Goal: Find specific page/section: Find specific page/section

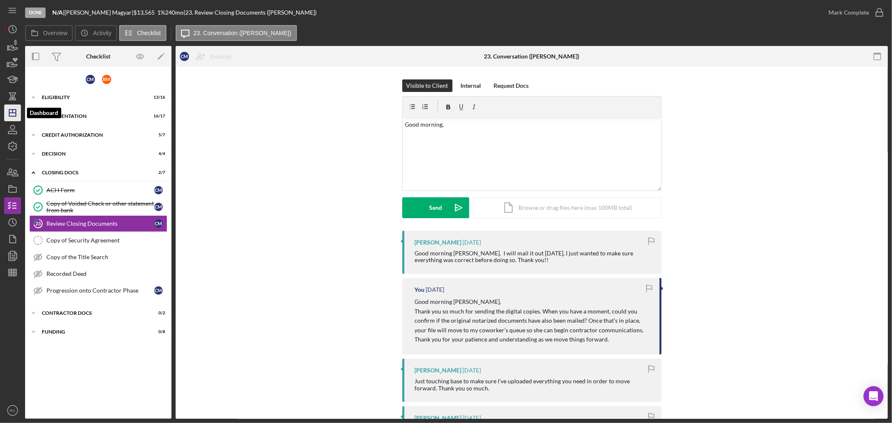
click at [16, 111] on polygon "button" at bounding box center [12, 113] width 7 height 7
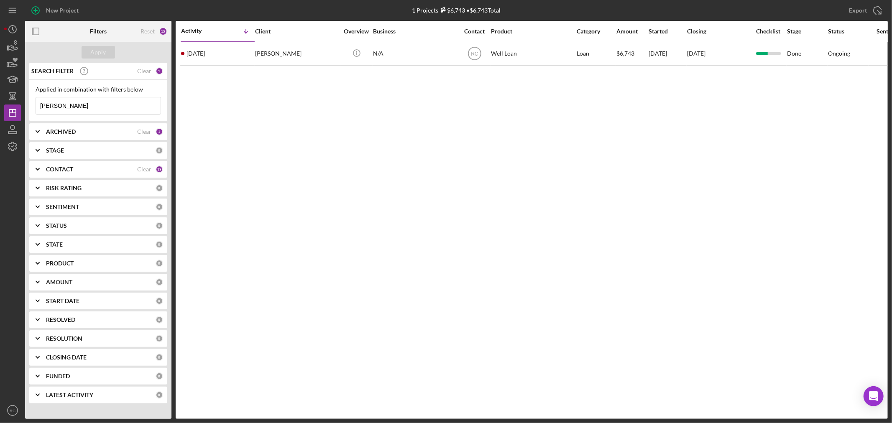
click at [86, 105] on input "gaskins" at bounding box center [98, 105] width 125 height 17
drag, startPoint x: 86, startPoint y: 105, endPoint x: 61, endPoint y: 104, distance: 25.5
click at [61, 104] on input "gaskins" at bounding box center [98, 105] width 125 height 17
drag, startPoint x: 61, startPoint y: 104, endPoint x: 39, endPoint y: 105, distance: 21.4
click at [39, 105] on input "gaskins" at bounding box center [98, 105] width 125 height 17
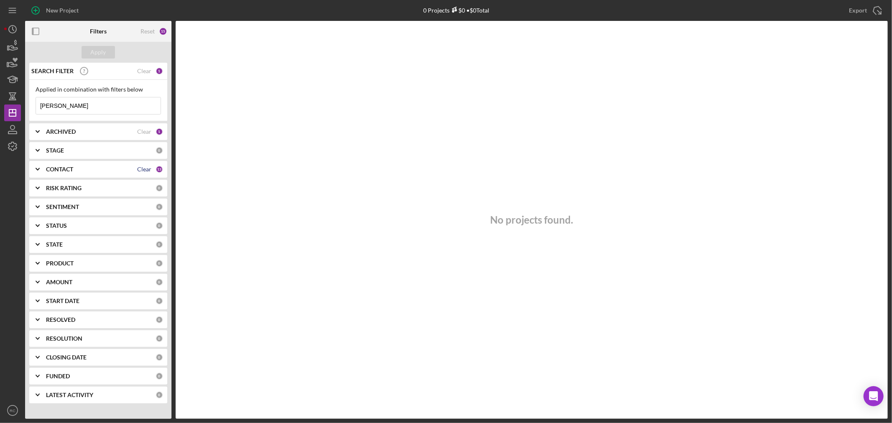
click at [143, 170] on div "Clear" at bounding box center [144, 169] width 14 height 7
click at [101, 57] on div "Apply" at bounding box center [98, 52] width 15 height 13
click at [141, 130] on div "Clear" at bounding box center [144, 131] width 14 height 7
click at [102, 55] on div "Apply" at bounding box center [98, 52] width 15 height 13
click at [84, 97] on input "[PERSON_NAME]" at bounding box center [98, 105] width 125 height 17
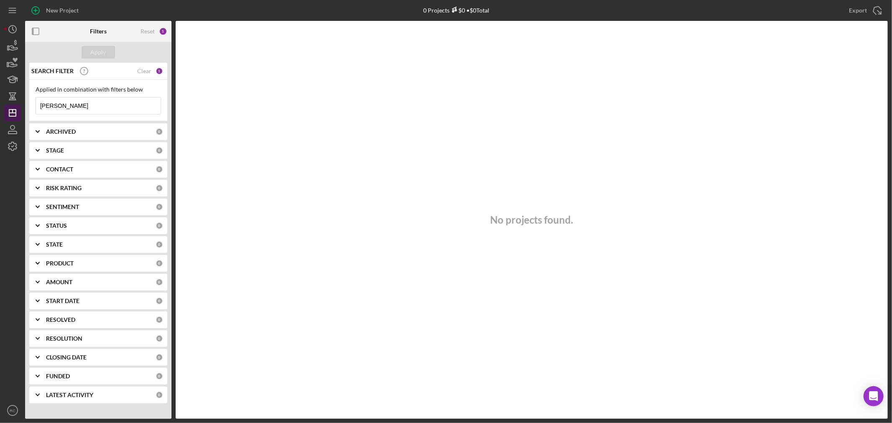
drag, startPoint x: 76, startPoint y: 106, endPoint x: 15, endPoint y: 106, distance: 61.0
click at [15, 106] on div "New Project 0 Projects $0 • $0 Total gaskins Export Icon/Export Filters Reset 1…" at bounding box center [445, 209] width 883 height 419
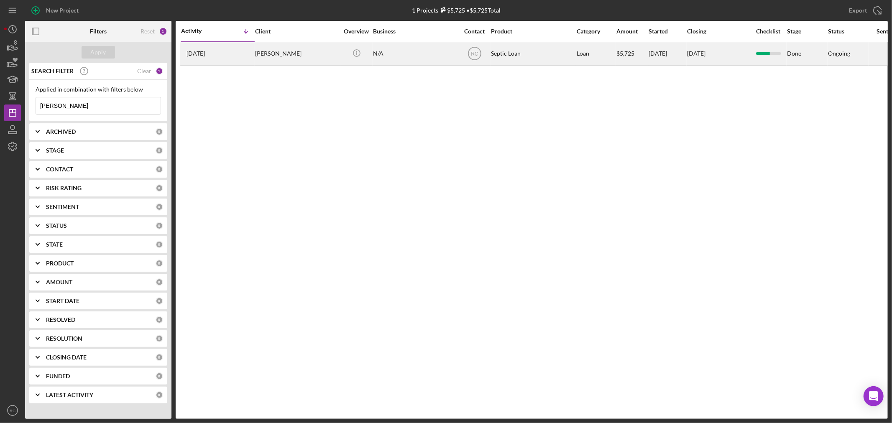
type input "[PERSON_NAME]"
click at [286, 54] on div "[PERSON_NAME]" at bounding box center [297, 54] width 84 height 22
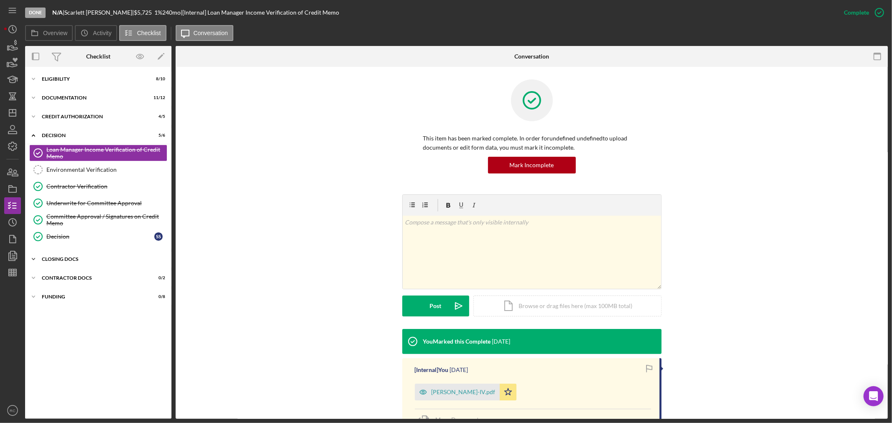
click at [80, 255] on div "Icon/Expander CLOSING DOCS 0 / 7" at bounding box center [98, 259] width 146 height 17
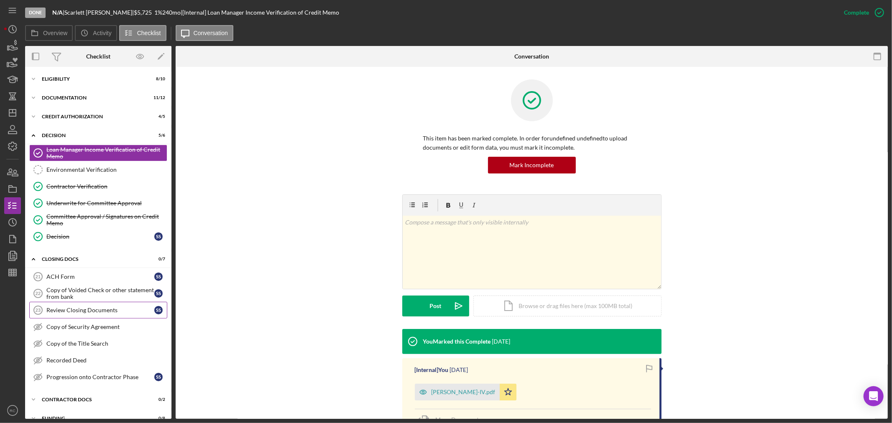
click at [77, 312] on div "Review Closing Documents" at bounding box center [100, 310] width 108 height 7
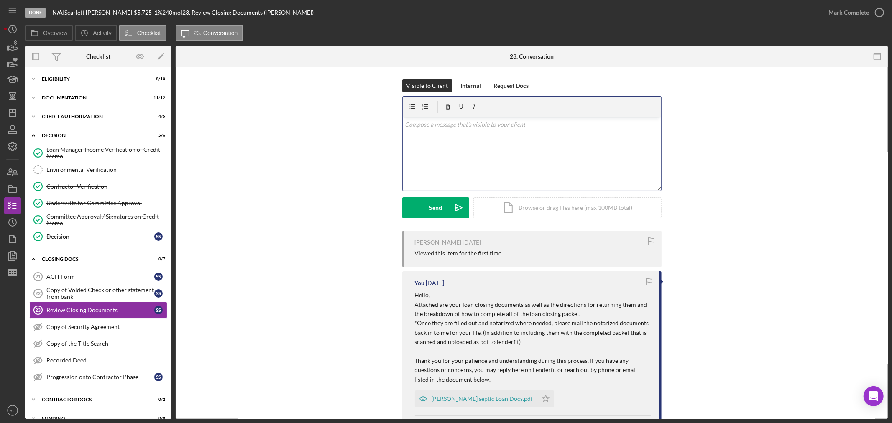
click at [463, 166] on div "v Color teal Color pink Remove color Add row above Add row below Add column bef…" at bounding box center [532, 153] width 258 height 73
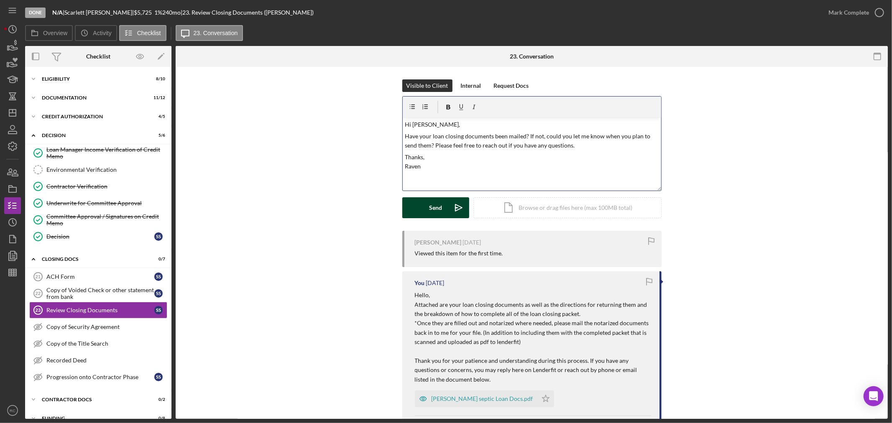
click at [448, 214] on icon "Icon/icon-invite-send" at bounding box center [458, 207] width 21 height 21
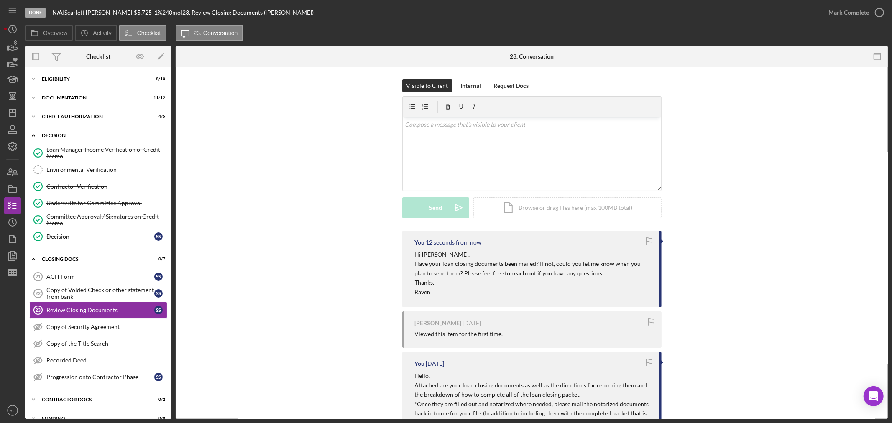
click at [84, 138] on div "Icon/Expander Decision 5 / 6" at bounding box center [98, 135] width 146 height 17
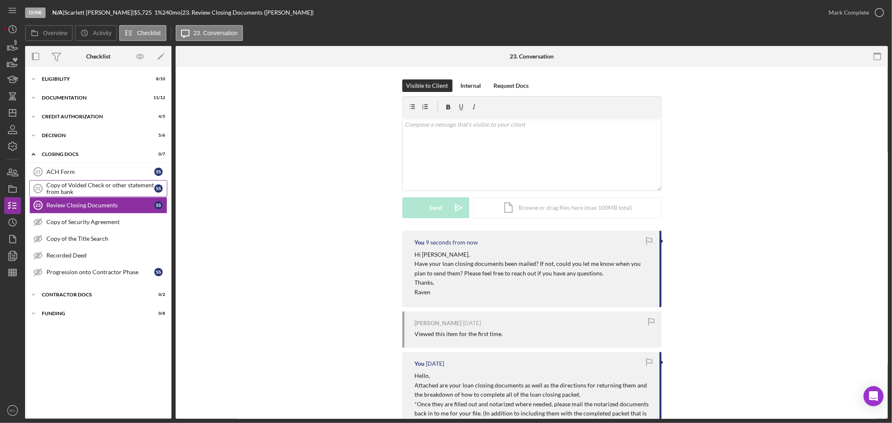
click at [107, 194] on div "Copy of Voided Check or other statement from bank" at bounding box center [100, 188] width 108 height 13
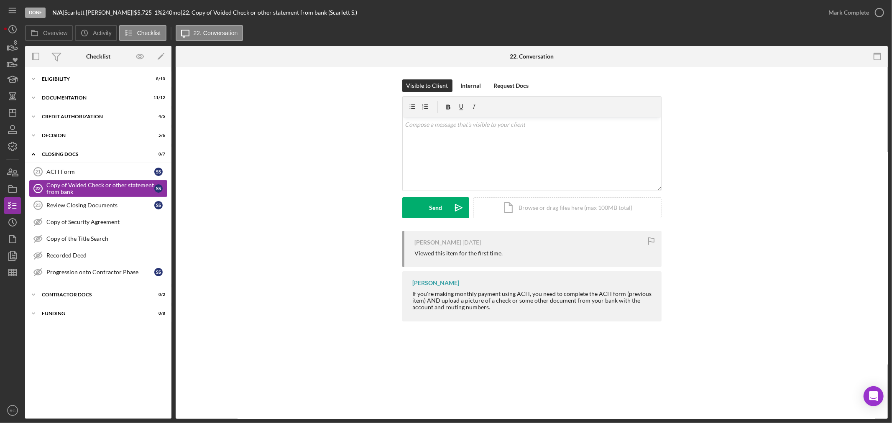
click at [110, 181] on link "Copy of Voided Check or other statement from bank 22 Copy of Voided Check or ot…" at bounding box center [98, 188] width 138 height 17
click at [111, 177] on link "ACH Form 21 ACH Form S S" at bounding box center [98, 171] width 138 height 17
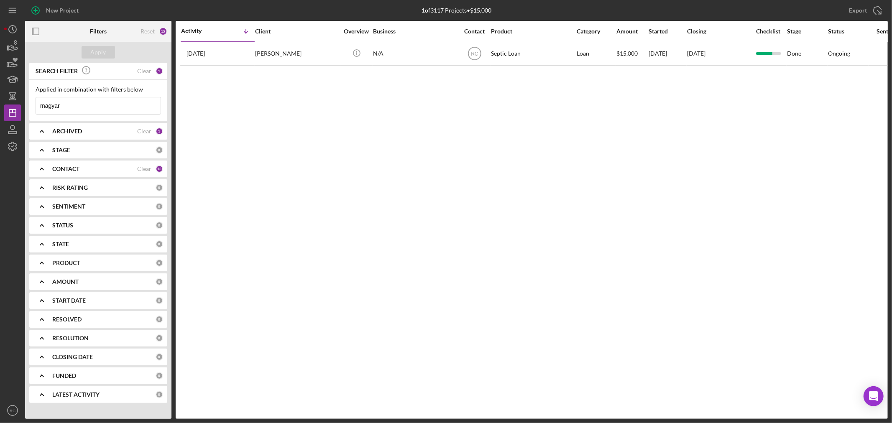
drag, startPoint x: 85, startPoint y: 103, endPoint x: 37, endPoint y: 107, distance: 48.6
click at [37, 107] on input "magyar" at bounding box center [98, 105] width 125 height 17
type input "hall"
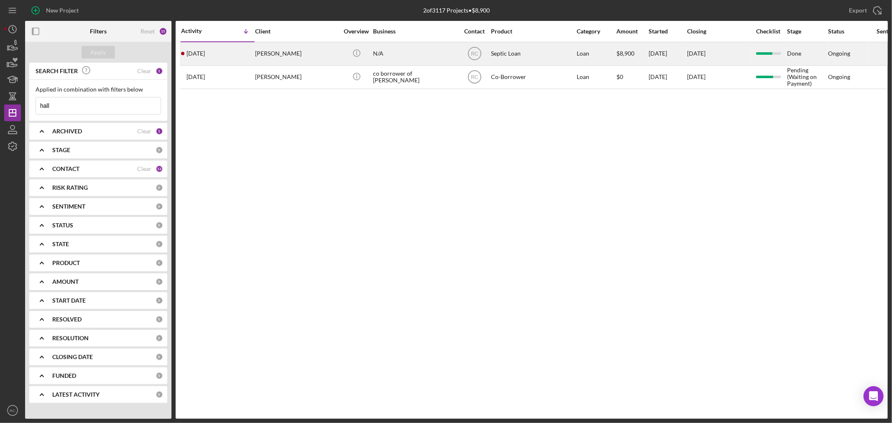
click at [291, 44] on table "Activity Icon/Table Sort Arrow Client Overview Business Contact Product Categor…" at bounding box center [675, 55] width 991 height 68
click at [291, 46] on div "Darrell Hallauer" at bounding box center [297, 54] width 84 height 22
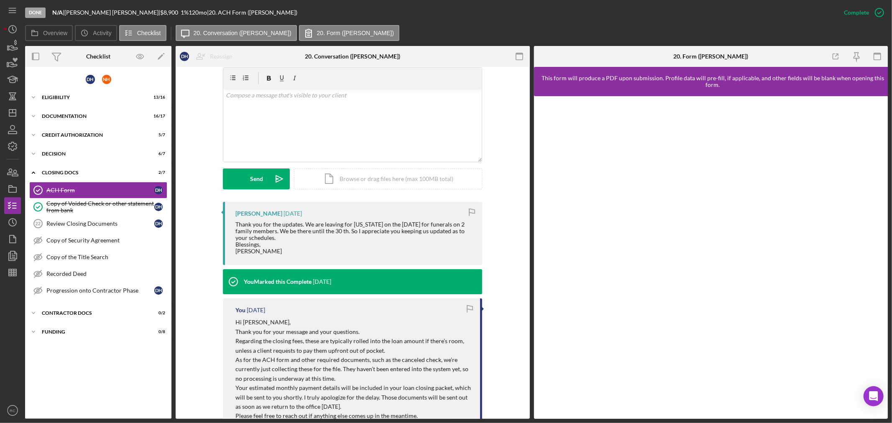
scroll to position [124, 0]
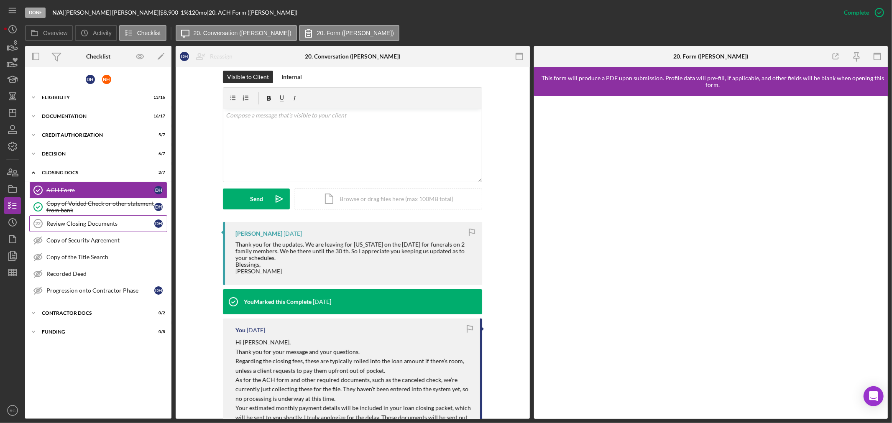
click at [155, 230] on link "Review Closing Documents 22 Review Closing Documents D H" at bounding box center [98, 223] width 138 height 17
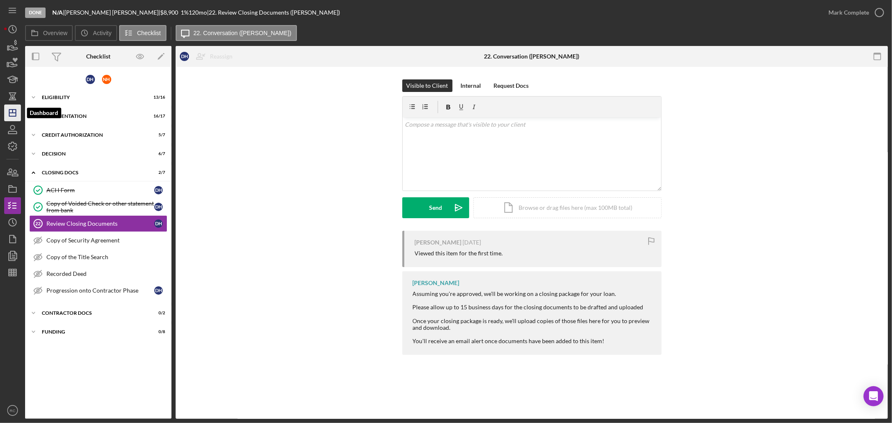
click at [10, 112] on icon "Icon/Dashboard" at bounding box center [12, 112] width 21 height 21
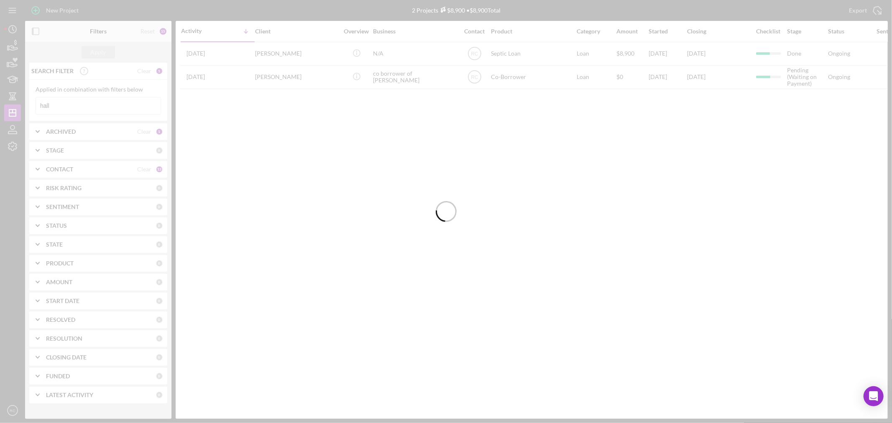
click at [87, 105] on div at bounding box center [446, 211] width 892 height 423
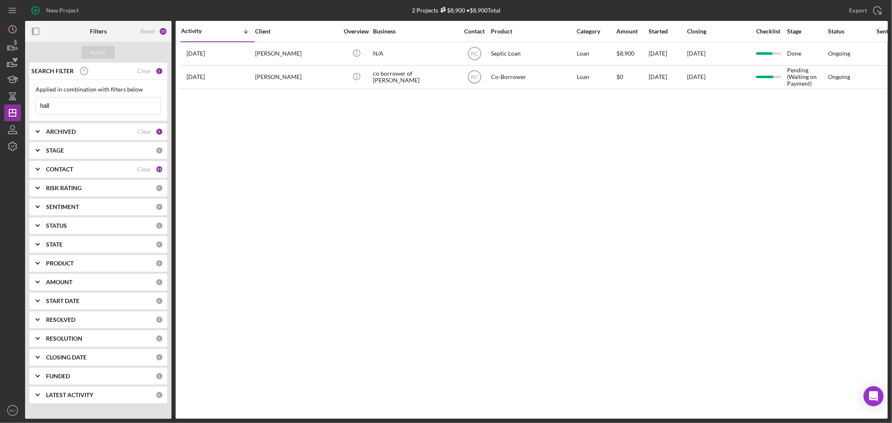
drag, startPoint x: 87, startPoint y: 105, endPoint x: 34, endPoint y: 99, distance: 53.0
click at [34, 99] on div "Applied in combination with filters below hall Icon/Menu Close" at bounding box center [98, 100] width 138 height 41
type input "mcaskill"
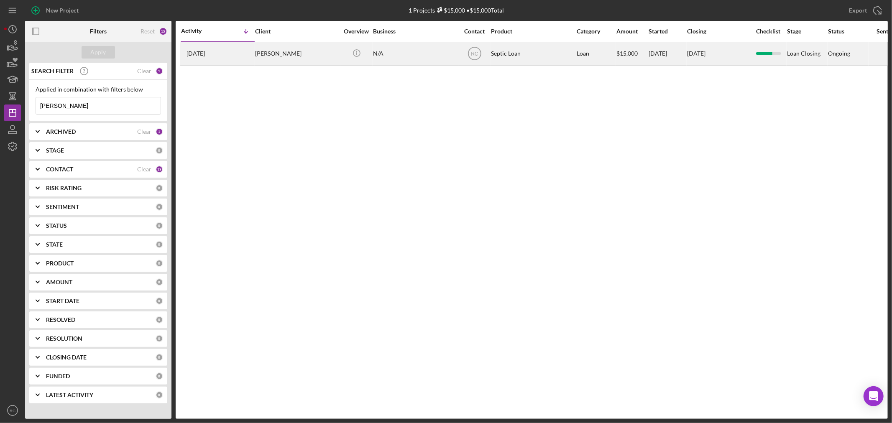
click at [319, 56] on div "Cullen McAskill" at bounding box center [297, 54] width 84 height 22
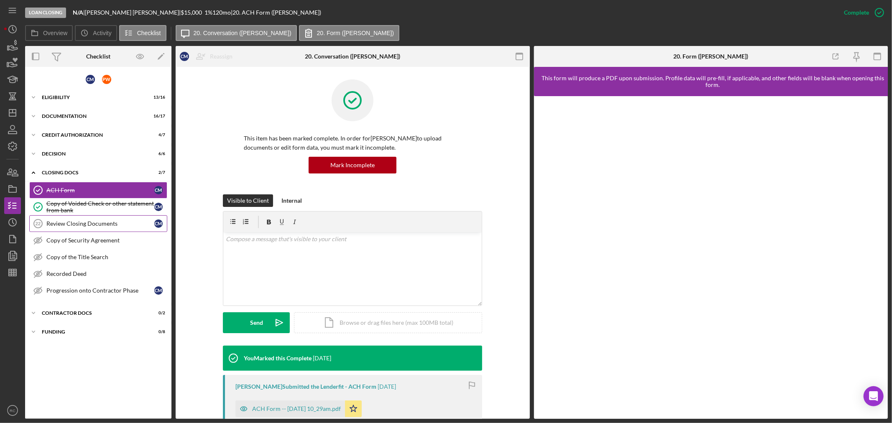
click at [99, 226] on div "Review Closing Documents" at bounding box center [100, 223] width 108 height 7
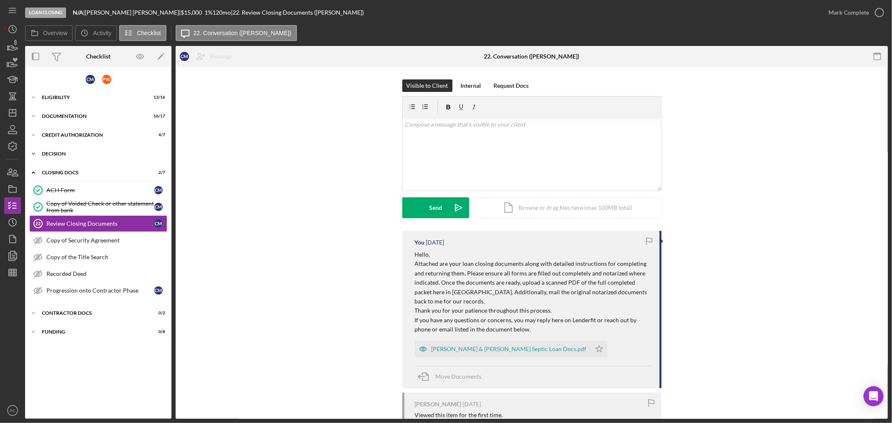
click at [94, 151] on div "Decision" at bounding box center [101, 153] width 119 height 5
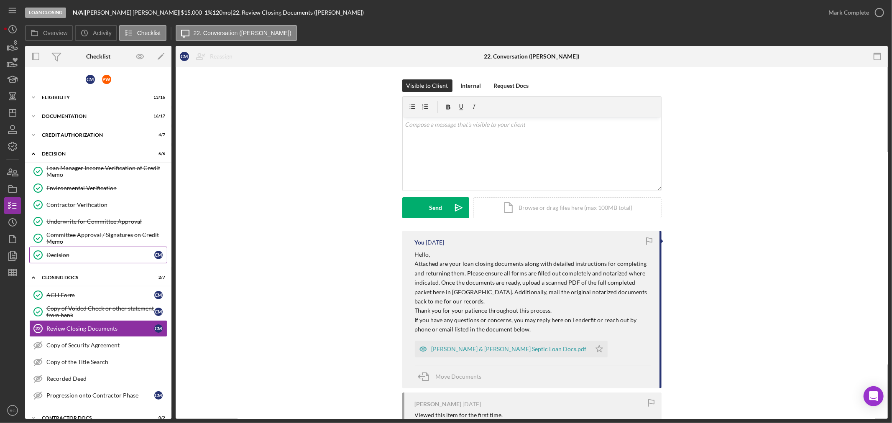
click at [92, 247] on link "Decision Decision C M" at bounding box center [98, 255] width 138 height 17
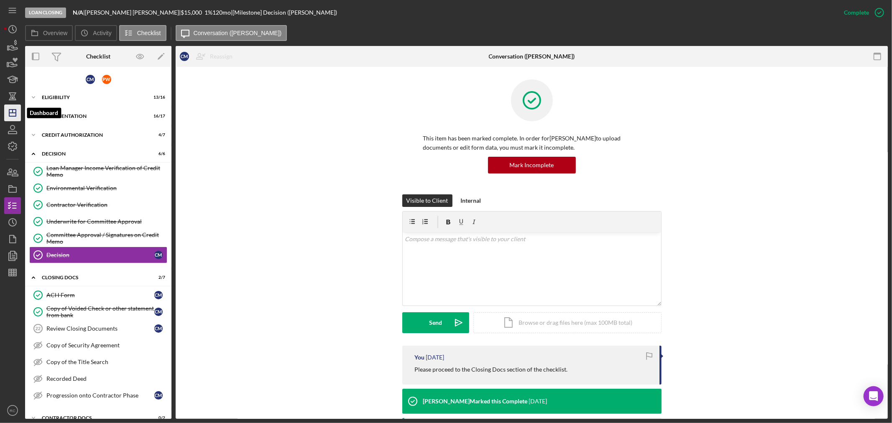
click at [15, 106] on icon "Icon/Dashboard" at bounding box center [12, 112] width 21 height 21
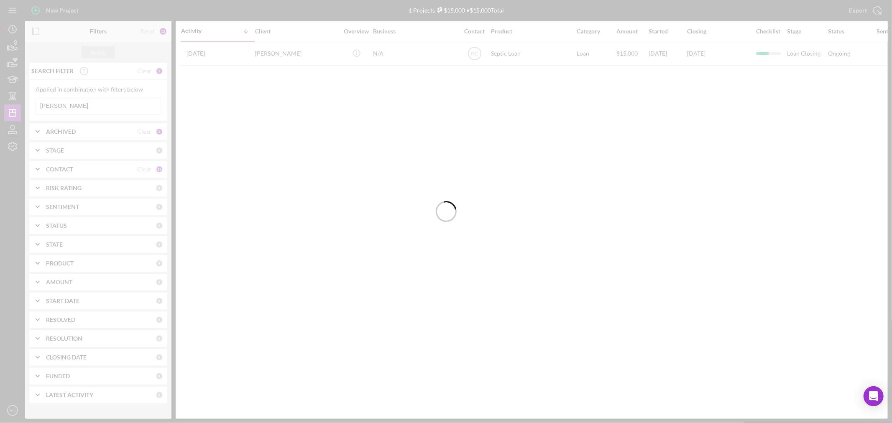
click at [71, 107] on div at bounding box center [446, 211] width 892 height 423
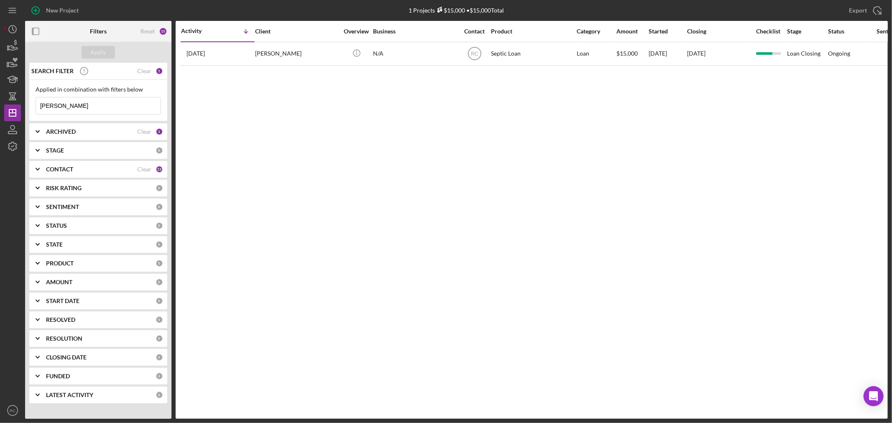
drag, startPoint x: 71, startPoint y: 107, endPoint x: 26, endPoint y: 106, distance: 45.2
click at [26, 106] on div "SEARCH FILTER Clear 1 Applied in combination with filters below mcaskill Icon/M…" at bounding box center [98, 236] width 146 height 347
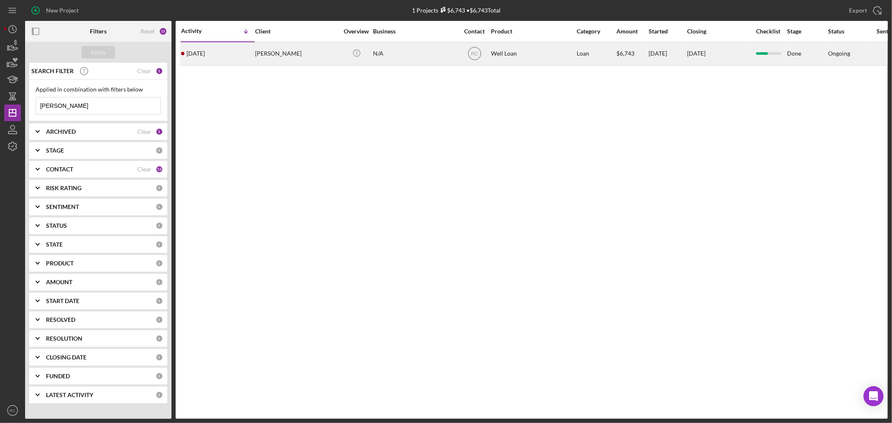
type input "gaskins"
click at [307, 48] on div "CLARENCE GASKINS" at bounding box center [297, 54] width 84 height 22
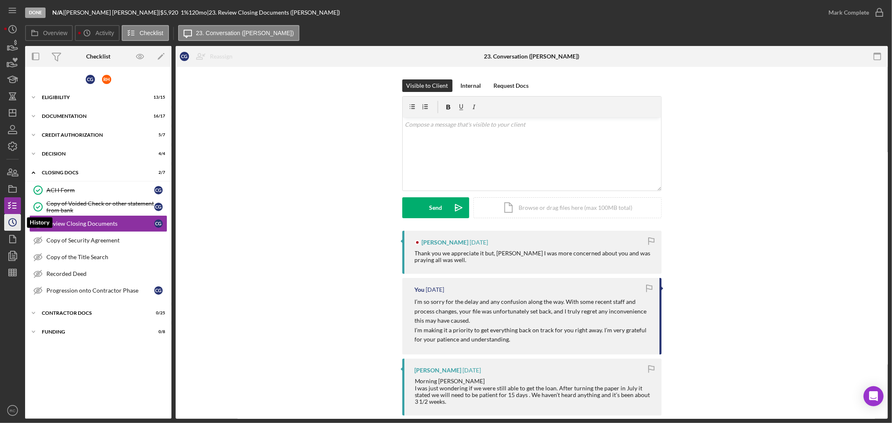
click at [15, 226] on circle "button" at bounding box center [13, 223] width 8 height 8
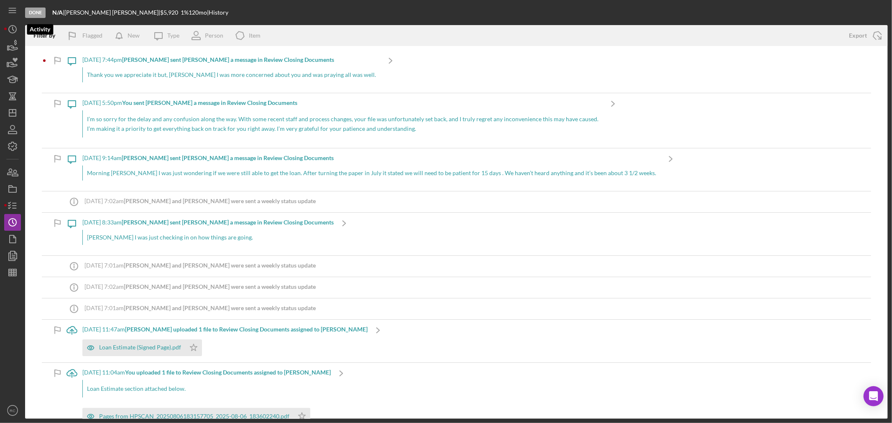
drag, startPoint x: 12, startPoint y: 31, endPoint x: 21, endPoint y: 35, distance: 10.3
click at [12, 31] on icon "Icon/History" at bounding box center [12, 29] width 21 height 21
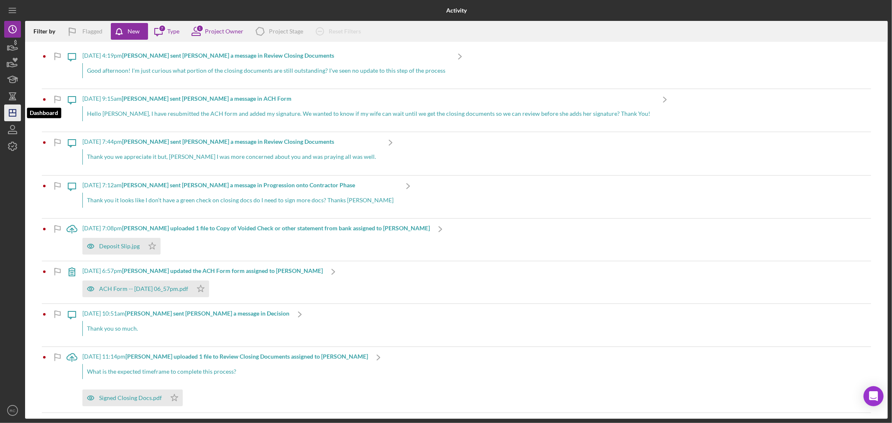
click at [14, 105] on icon "Icon/Dashboard" at bounding box center [12, 112] width 21 height 21
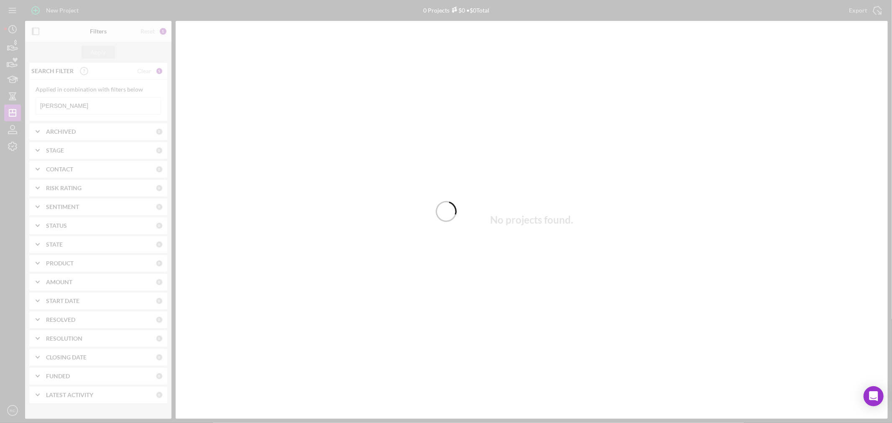
click at [91, 103] on div at bounding box center [446, 211] width 892 height 423
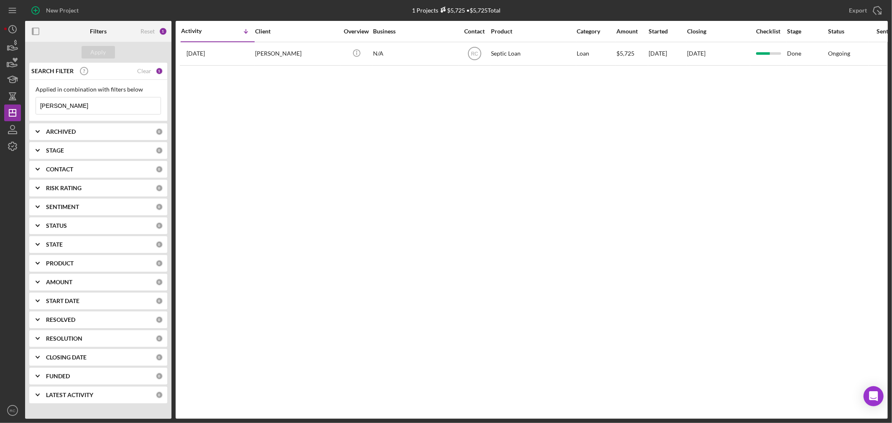
click at [86, 107] on input "[PERSON_NAME]" at bounding box center [98, 105] width 125 height 17
drag, startPoint x: 86, startPoint y: 107, endPoint x: 18, endPoint y: 103, distance: 67.4
click at [18, 103] on div "New Project 1 Projects $5,725 • $5,725 Total [PERSON_NAME] Export Icon/Export F…" at bounding box center [445, 209] width 883 height 419
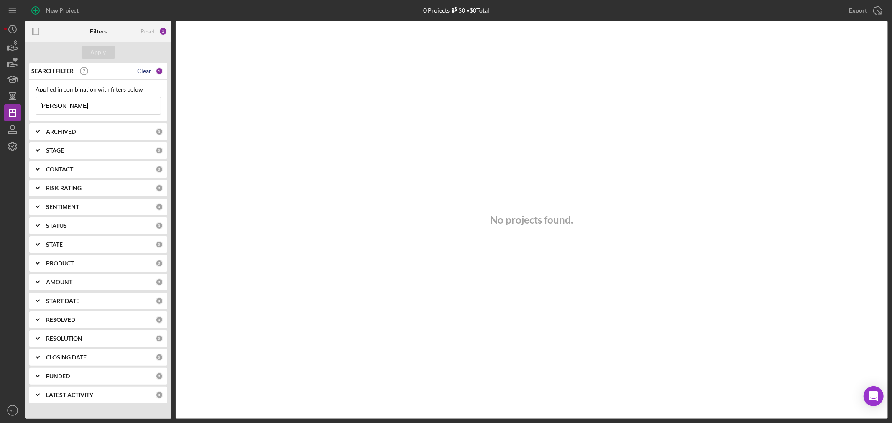
type input "[PERSON_NAME]"
click at [145, 72] on div "Clear" at bounding box center [144, 71] width 14 height 7
click at [152, 28] on div "Reset" at bounding box center [147, 31] width 14 height 7
click at [148, 31] on div "Reset" at bounding box center [147, 31] width 14 height 7
click at [135, 106] on input at bounding box center [98, 105] width 125 height 17
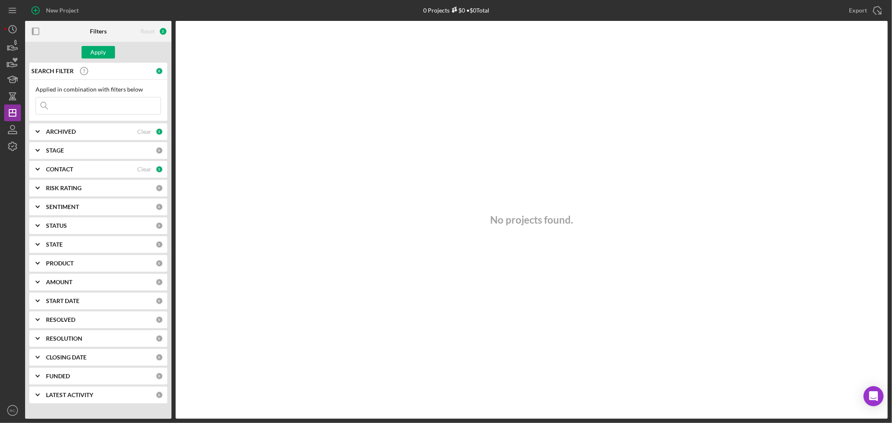
click at [107, 106] on input at bounding box center [98, 105] width 125 height 17
click at [100, 103] on input at bounding box center [98, 105] width 125 height 17
click at [220, 109] on div "No projects found." at bounding box center [532, 220] width 712 height 398
click at [216, 110] on div "No projects found." at bounding box center [532, 220] width 712 height 398
click at [104, 101] on input at bounding box center [98, 105] width 125 height 17
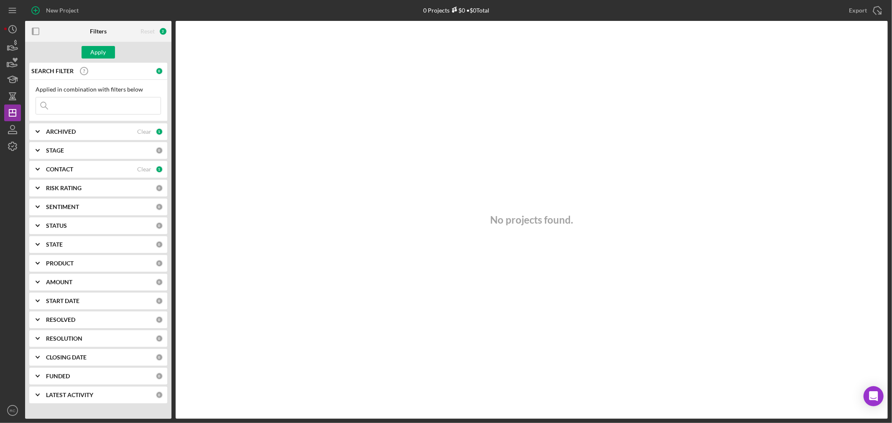
click at [251, 99] on div "No projects found." at bounding box center [532, 220] width 712 height 398
click at [251, 101] on div "No projects found." at bounding box center [532, 220] width 712 height 398
click at [244, 102] on div "No projects found." at bounding box center [532, 220] width 712 height 398
